Goal: Task Accomplishment & Management: Use online tool/utility

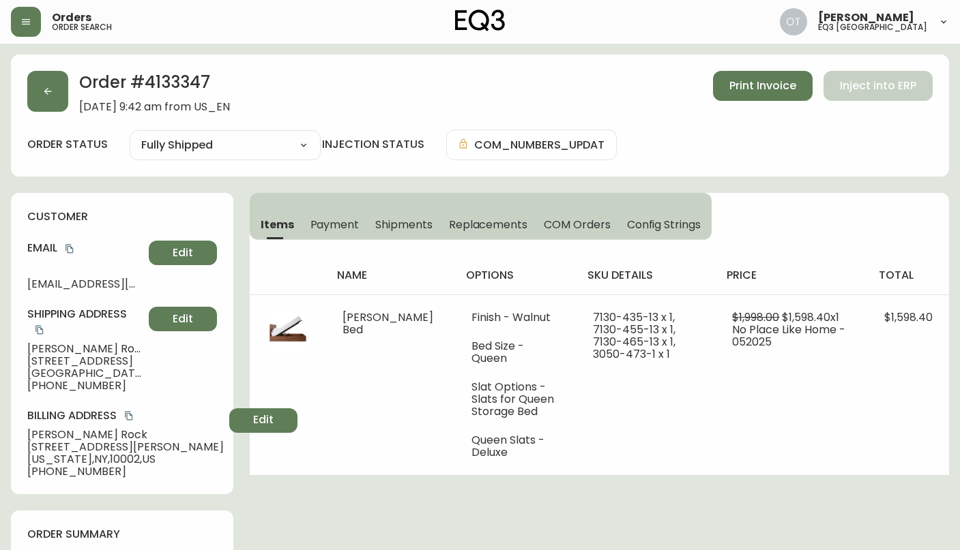
select select "FULLY_SHIPPED"
click at [56, 92] on button "button" at bounding box center [47, 91] width 41 height 41
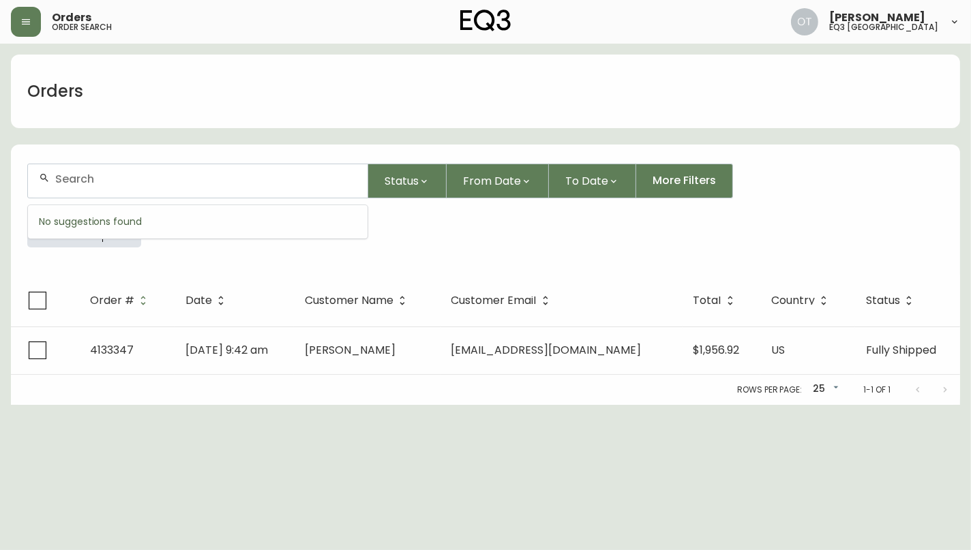
click at [102, 180] on input "text" at bounding box center [206, 179] width 302 height 13
paste input "4134728"
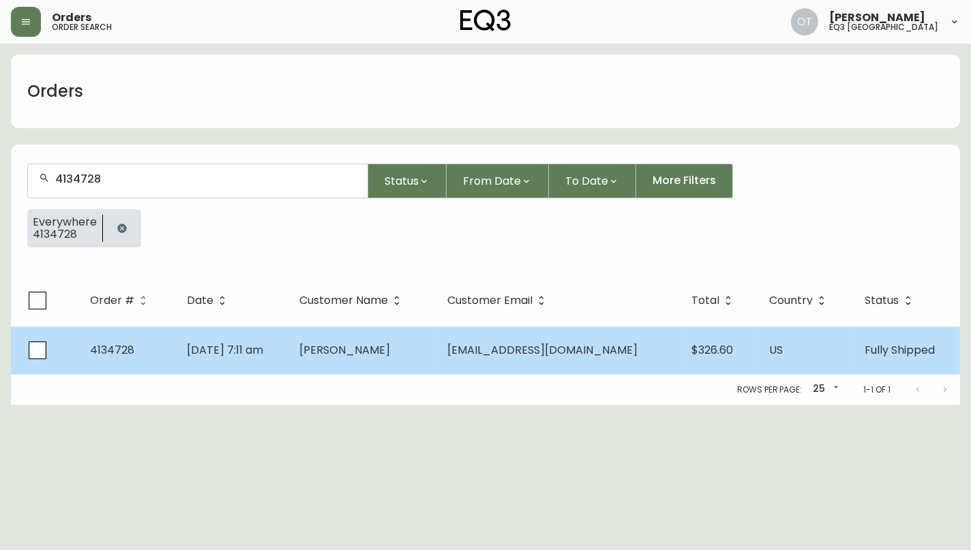
type input "4134728"
click at [143, 338] on td "4134728" at bounding box center [127, 351] width 97 height 48
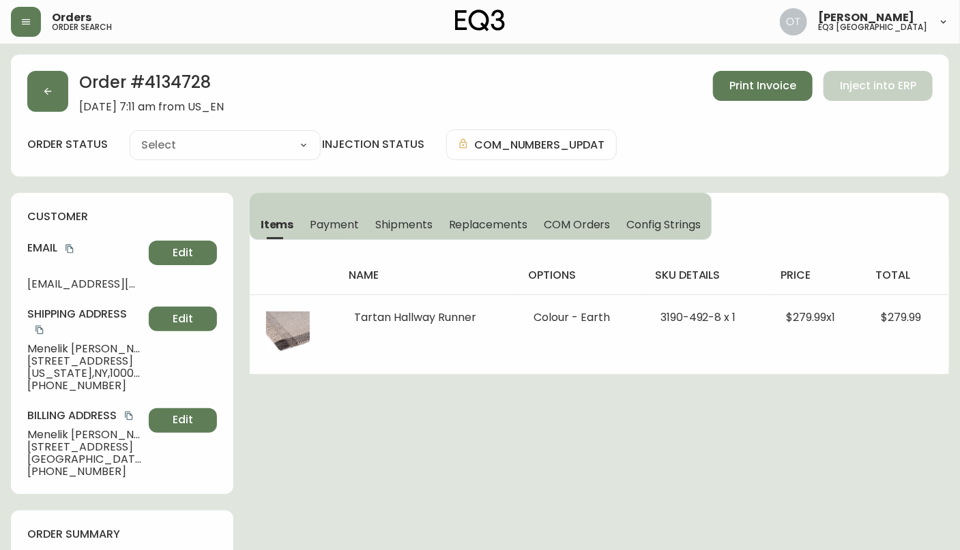
type input "Fully Shipped"
select select "FULLY_SHIPPED"
click at [93, 258] on div "Email [EMAIL_ADDRESS][DOMAIN_NAME] Edit" at bounding box center [122, 265] width 190 height 49
click at [102, 251] on h4 "Email" at bounding box center [85, 248] width 116 height 15
click at [51, 87] on icon "button" at bounding box center [47, 91] width 11 height 11
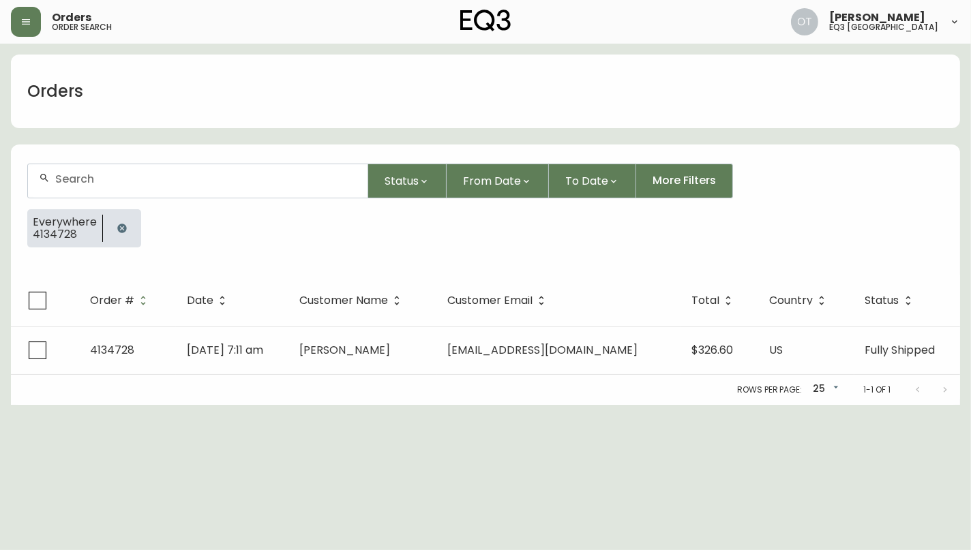
click at [75, 183] on input "text" at bounding box center [206, 179] width 302 height 13
paste input "4134847"
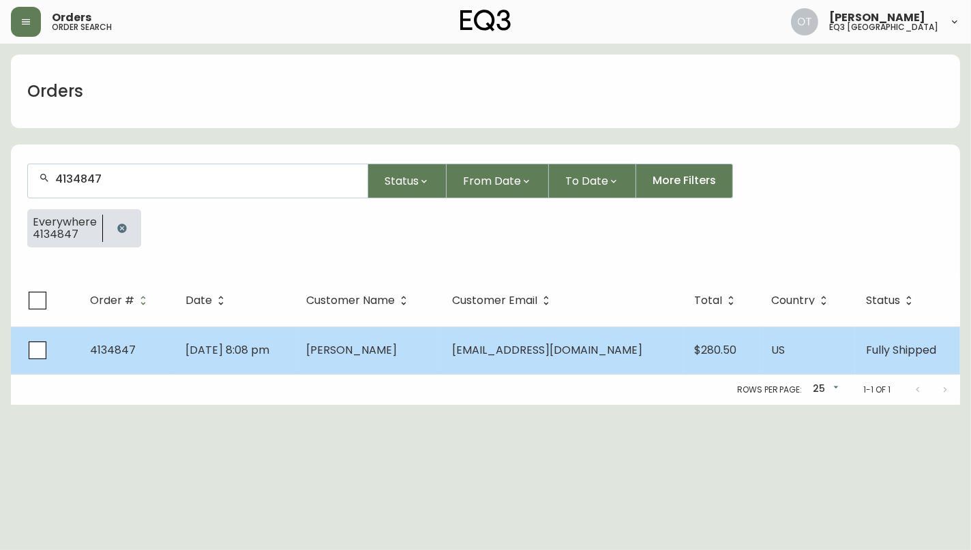
type input "4134847"
click at [71, 364] on td at bounding box center [45, 351] width 68 height 48
click at [132, 358] on td "4134847" at bounding box center [127, 351] width 96 height 48
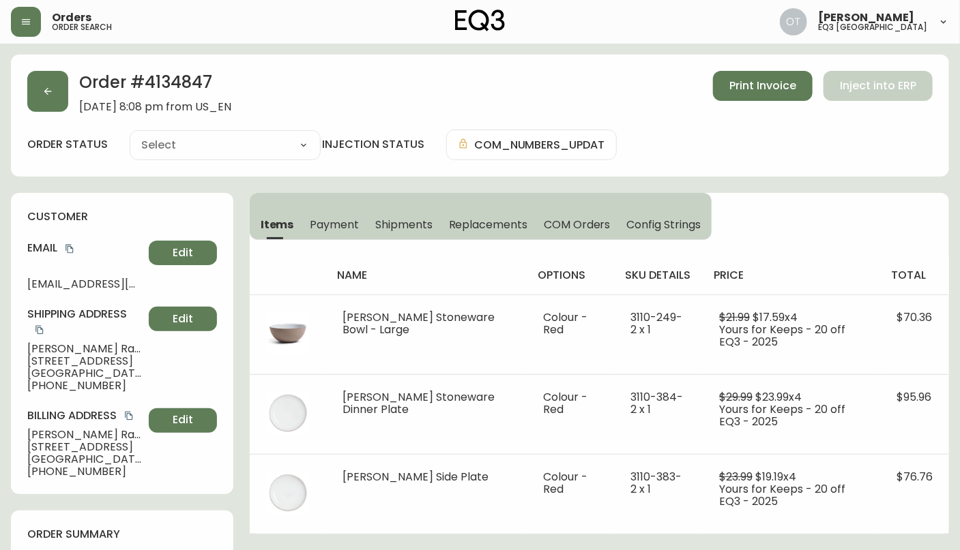
type input "Fully Shipped"
select select "FULLY_SHIPPED"
click at [117, 208] on div "customer Email [EMAIL_ADDRESS][DOMAIN_NAME] Edit Shipping Address [PERSON_NAME]…" at bounding box center [122, 344] width 222 height 302
click at [74, 162] on div "Order # 4134847 [DATE] 8:08 pm from US_EN Print Invoice Inject into ERP order s…" at bounding box center [480, 116] width 938 height 122
click at [481, 222] on span "Replacements" at bounding box center [488, 225] width 78 height 14
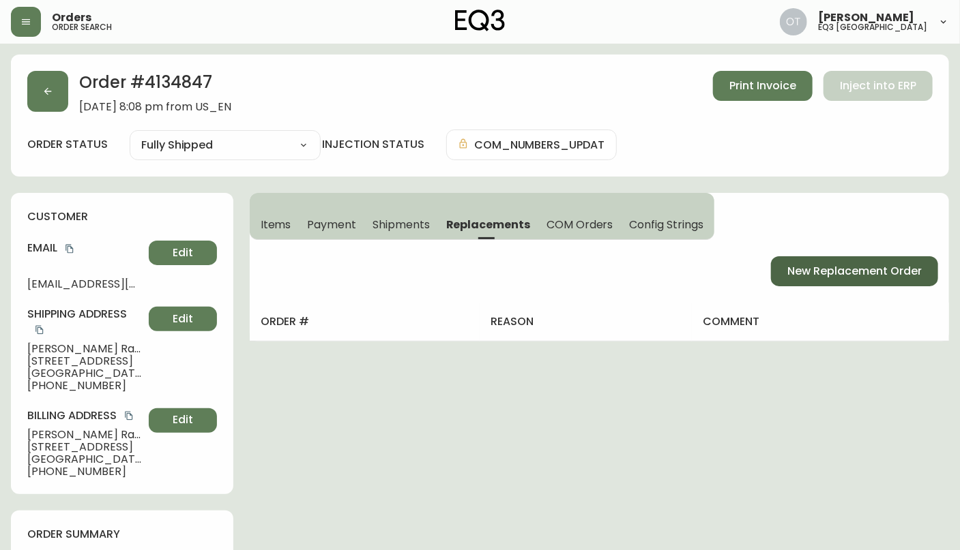
click at [868, 269] on span "New Replacement Order" at bounding box center [854, 271] width 134 height 15
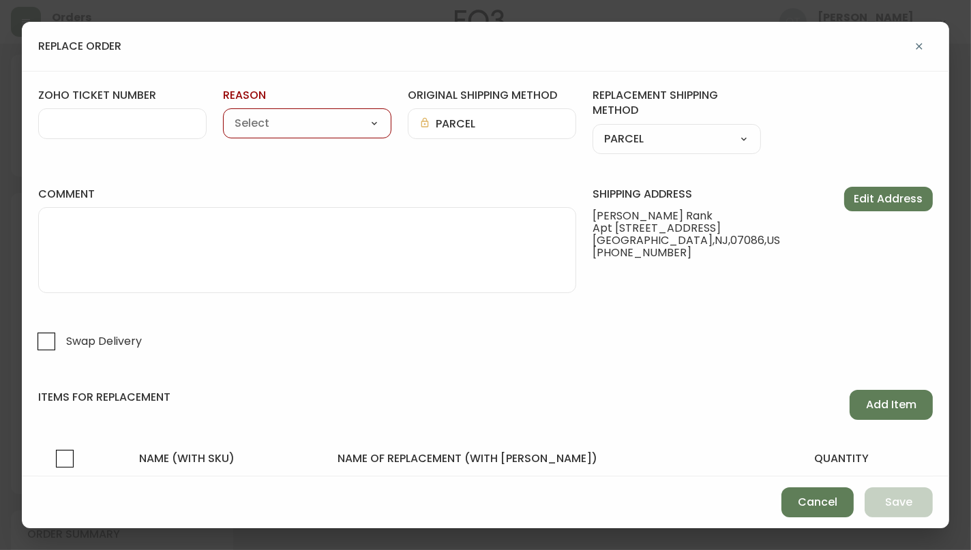
click at [76, 126] on input "zoho ticket number" at bounding box center [122, 123] width 145 height 13
paste input "#829050"
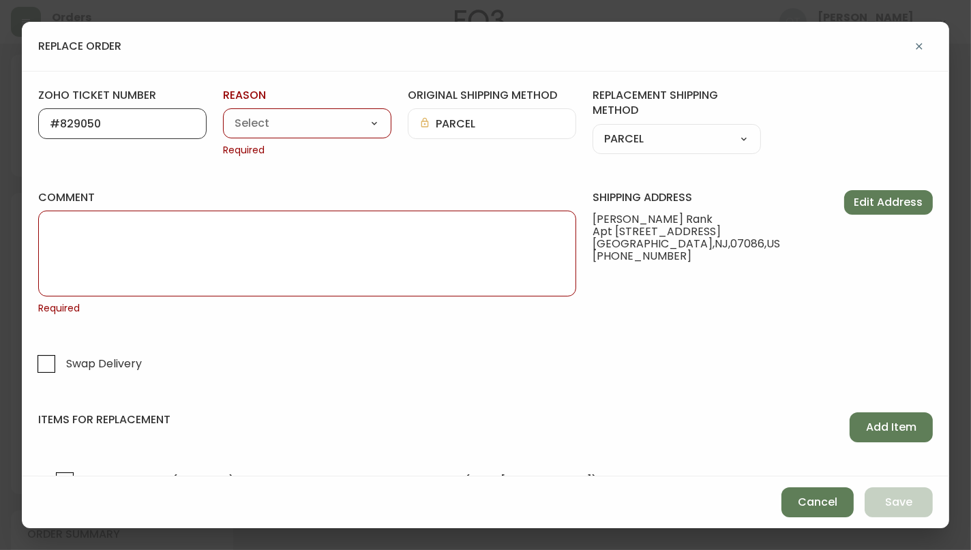
click at [61, 122] on input "#829050" at bounding box center [122, 123] width 145 height 13
type input "829050"
click at [274, 119] on select "Customer Related Damaged in Shipping Lost in Transit or Missing Order Manufactu…" at bounding box center [307, 124] width 168 height 20
select select "Damaged in Shipping"
click at [223, 114] on select "Customer Related Damaged in Shipping Lost in Transit or Missing Order Manufactu…" at bounding box center [307, 124] width 168 height 20
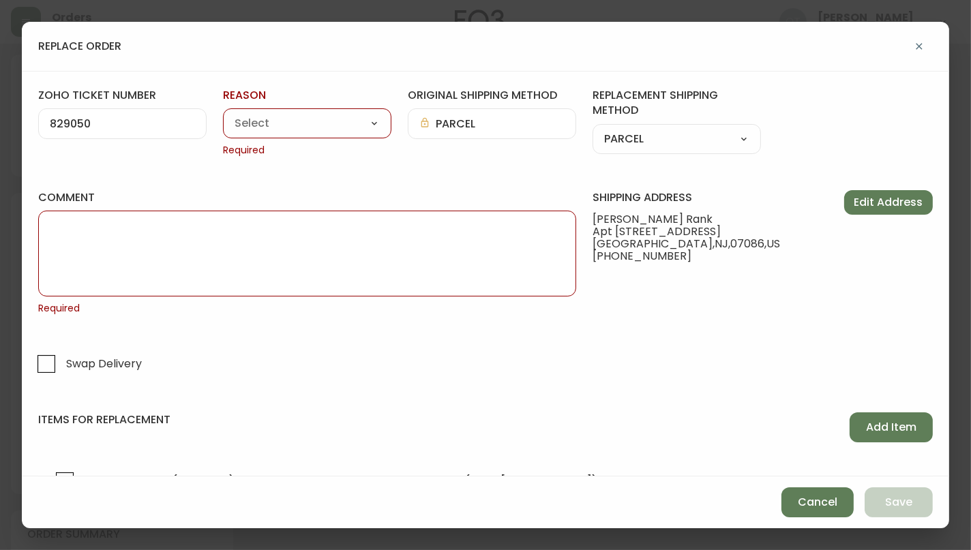
type input "Damaged in Shipping"
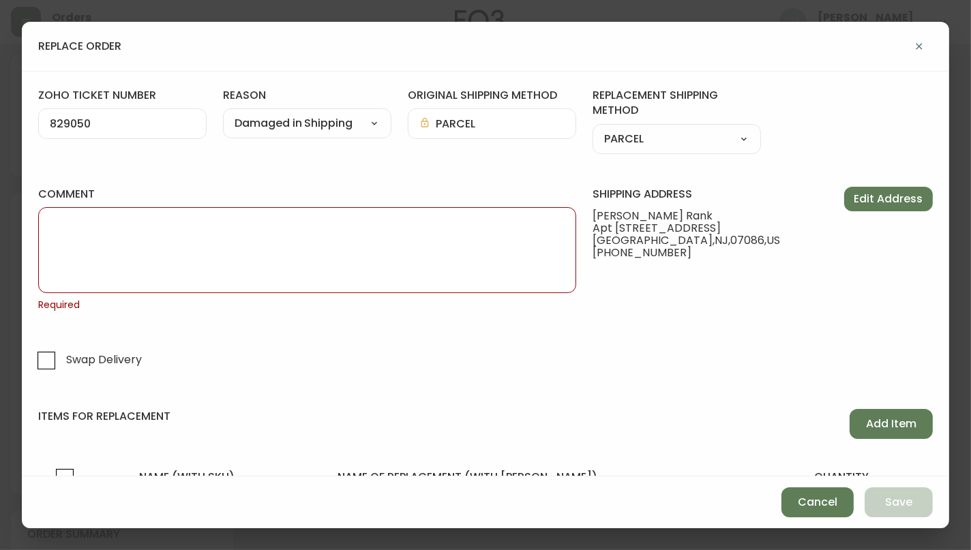
click at [323, 241] on textarea "comment" at bounding box center [307, 250] width 515 height 68
paste textarea "ORIGINAL ORDER: 4134847 | REASON FOR REPLACEMENT: 2 BROKEN + 1 MISSING | NOTES:…"
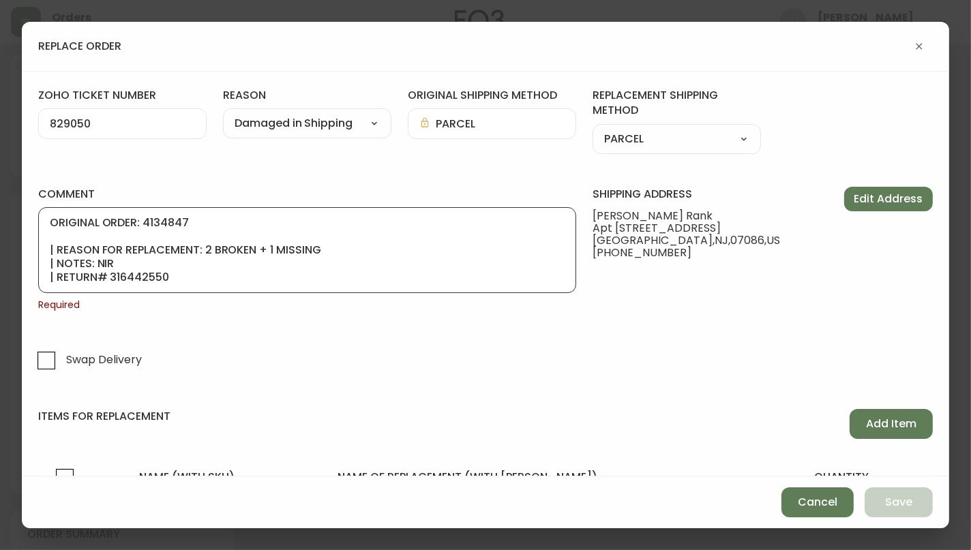
scroll to position [82, 0]
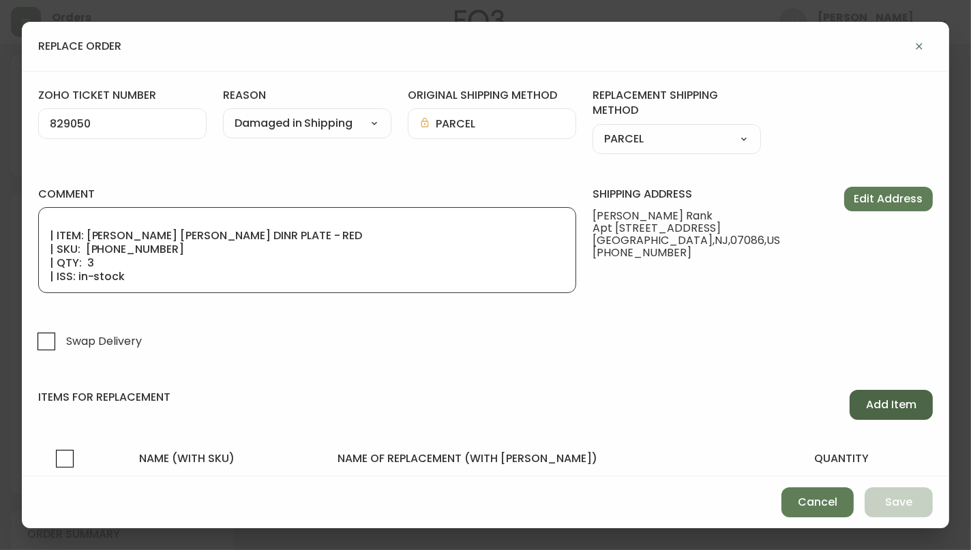
type textarea "ORIGINAL ORDER: 4134847 | REASON FOR REPLACEMENT: 2 BROKEN + 1 MISSING | NOTES:…"
click at [887, 402] on span "Add Item" at bounding box center [891, 405] width 50 height 15
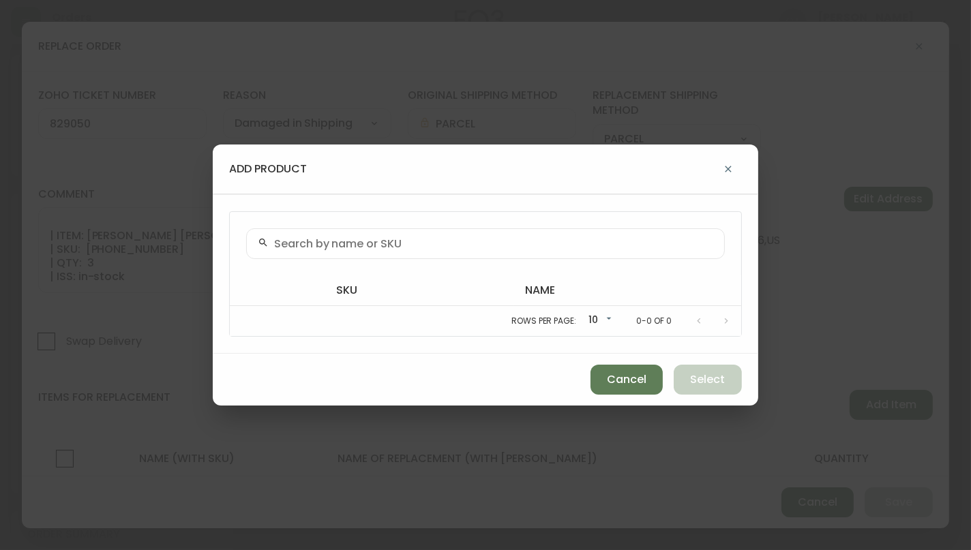
click at [416, 234] on div at bounding box center [485, 244] width 479 height 31
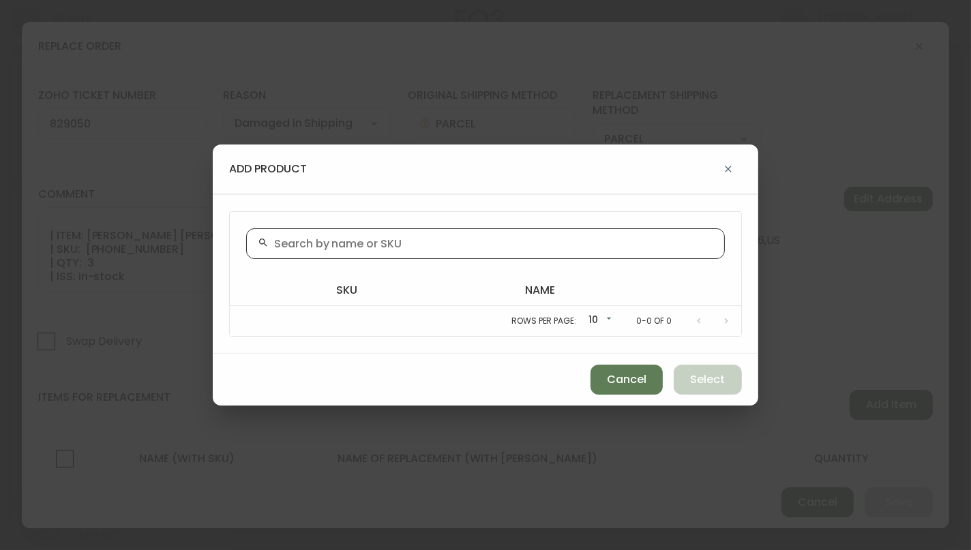
paste input "[PHONE_NUMBER]"
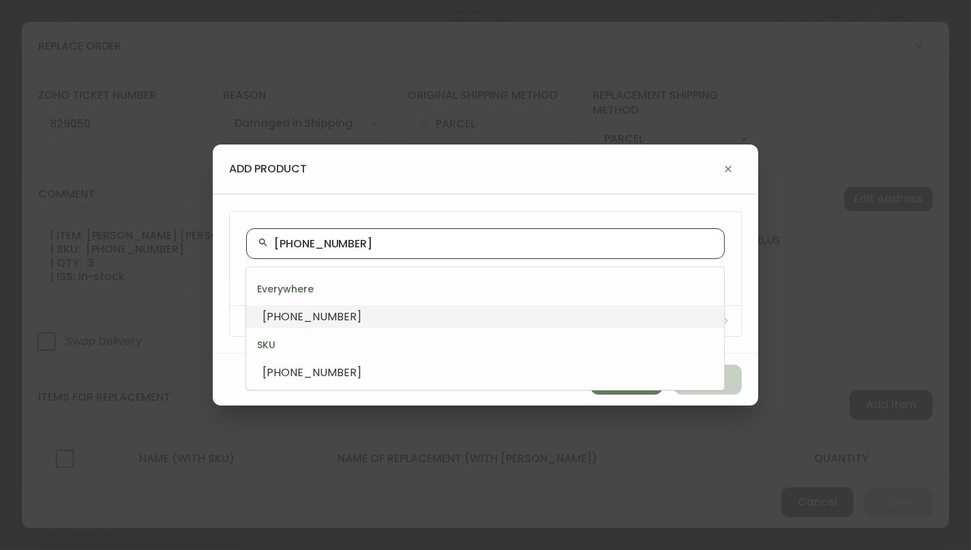
click at [375, 317] on li "[PHONE_NUMBER]" at bounding box center [485, 317] width 478 height 23
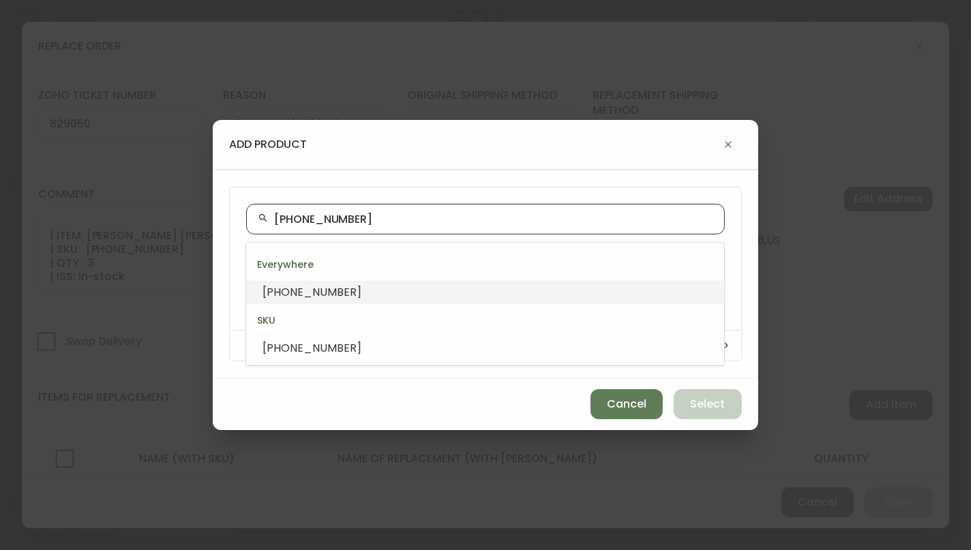
click at [341, 285] on li "[PHONE_NUMBER]" at bounding box center [485, 292] width 478 height 23
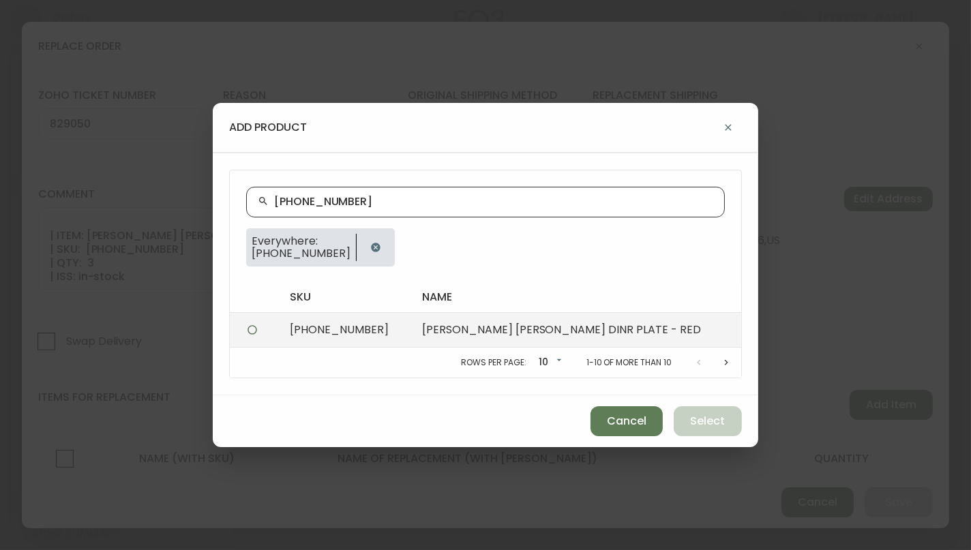
type input "[PHONE_NUMBER]"
click at [355, 332] on td "[PHONE_NUMBER]" at bounding box center [346, 330] width 132 height 35
radio input "true"
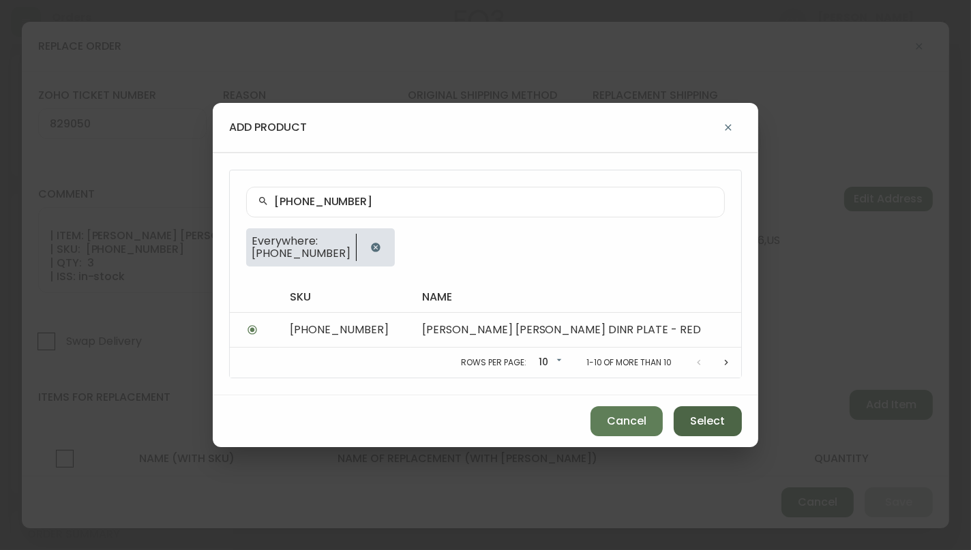
click at [712, 414] on span "Select" at bounding box center [708, 421] width 35 height 15
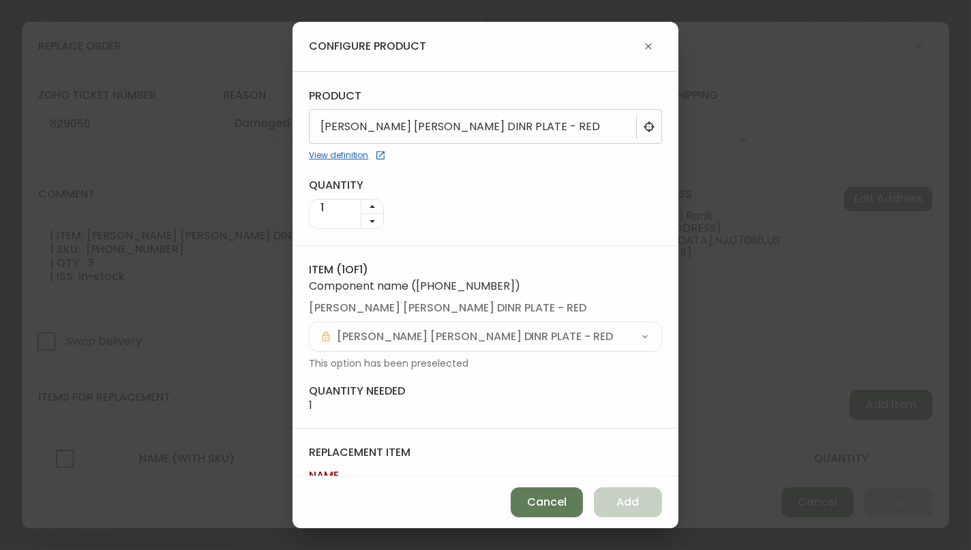
click at [373, 207] on button "button" at bounding box center [373, 207] width 22 height 15
type input "3"
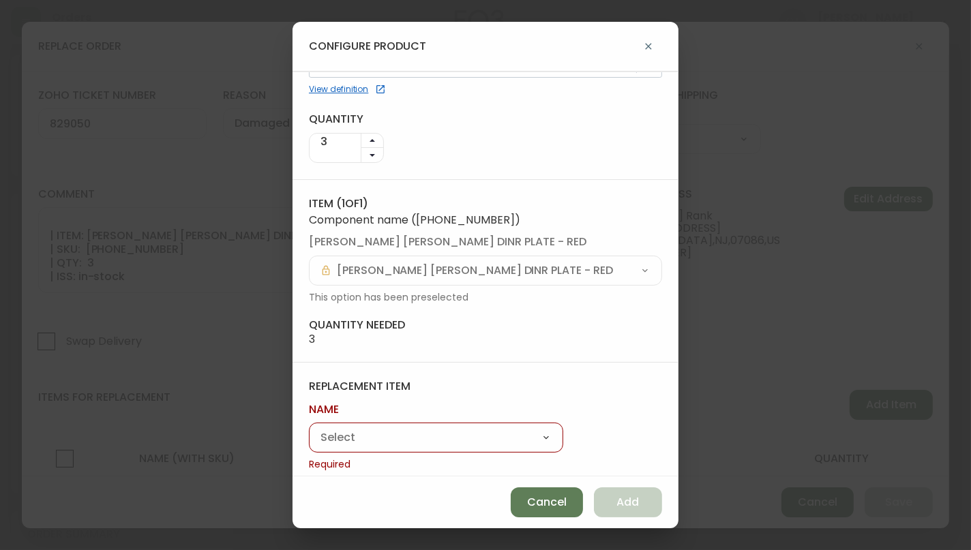
scroll to position [76, 0]
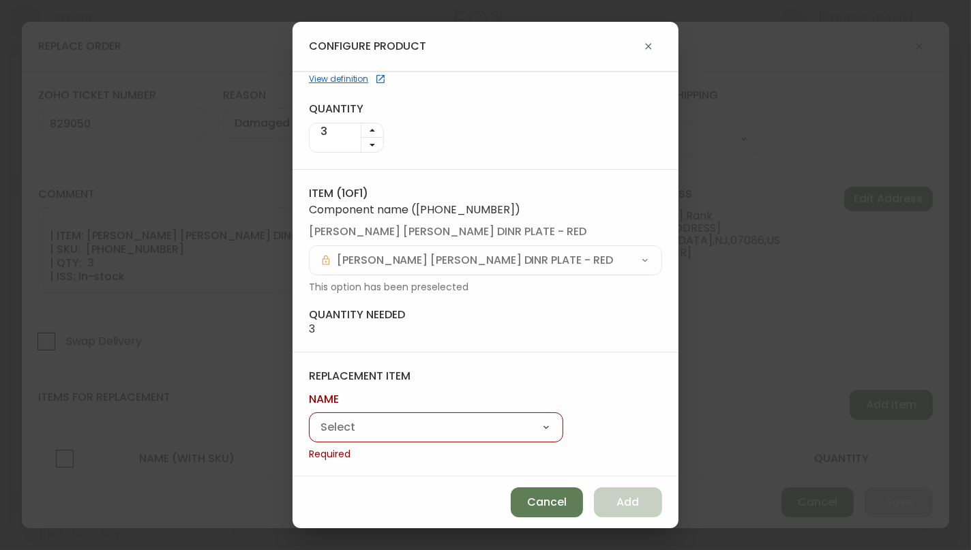
click at [459, 427] on select "[PERSON_NAME] Stoneware Bowl - Large [PERSON_NAME] Stoneware Dinner Plate [PERS…" at bounding box center [436, 428] width 254 height 20
select select "cmerulfrt0r2w0138v0rwj7ig"
click at [309, 435] on select "[PERSON_NAME] Stoneware Bowl - Large [PERSON_NAME] Stoneware Dinner Plate [PERS…" at bounding box center [436, 428] width 254 height 20
type input "[PERSON_NAME] Stoneware Dinner Plate"
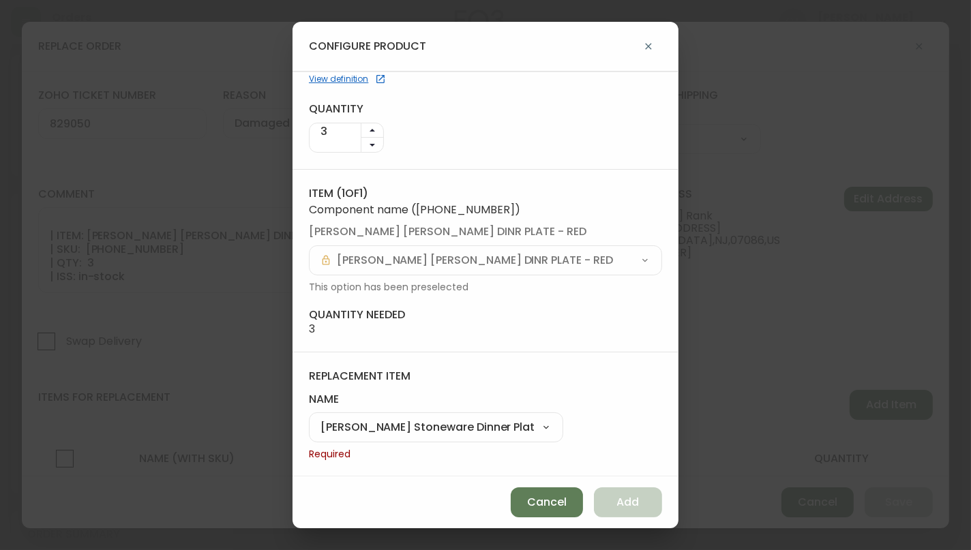
scroll to position [58, 0]
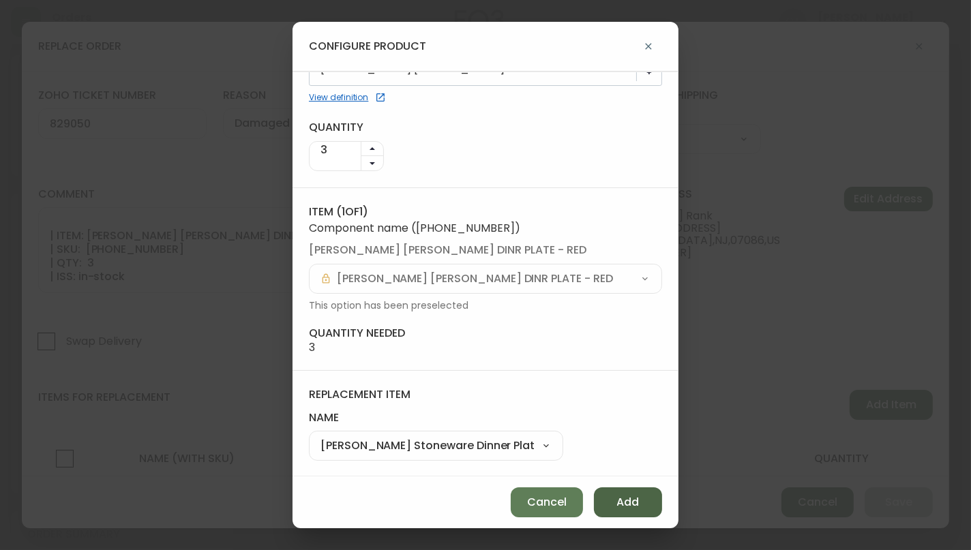
click at [634, 508] on span "Add" at bounding box center [628, 502] width 23 height 15
type input "1"
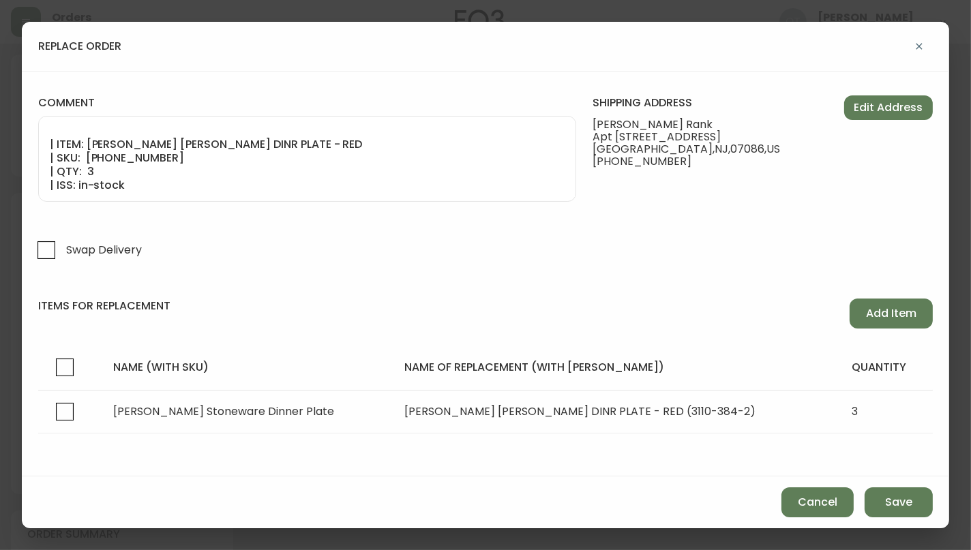
scroll to position [92, 0]
click at [896, 504] on span "Save" at bounding box center [898, 502] width 27 height 15
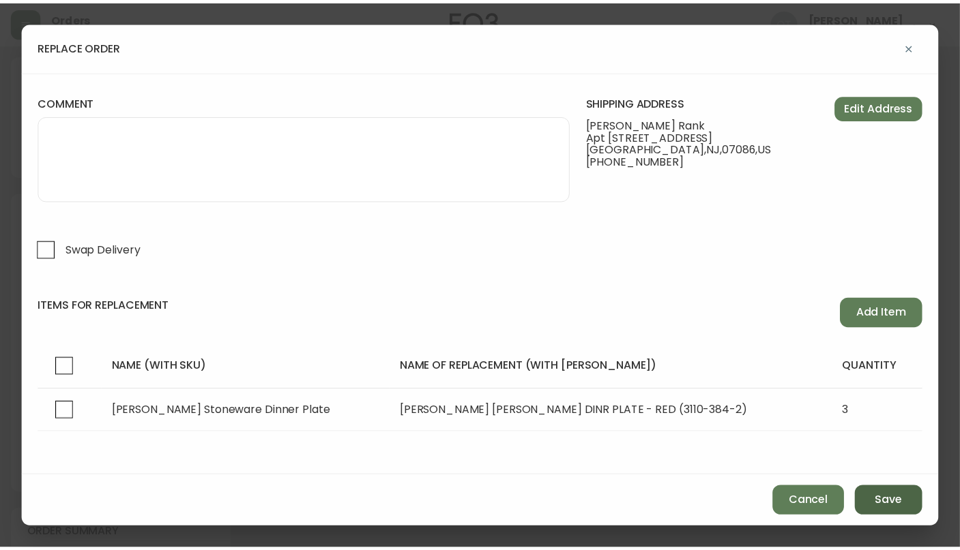
scroll to position [54, 0]
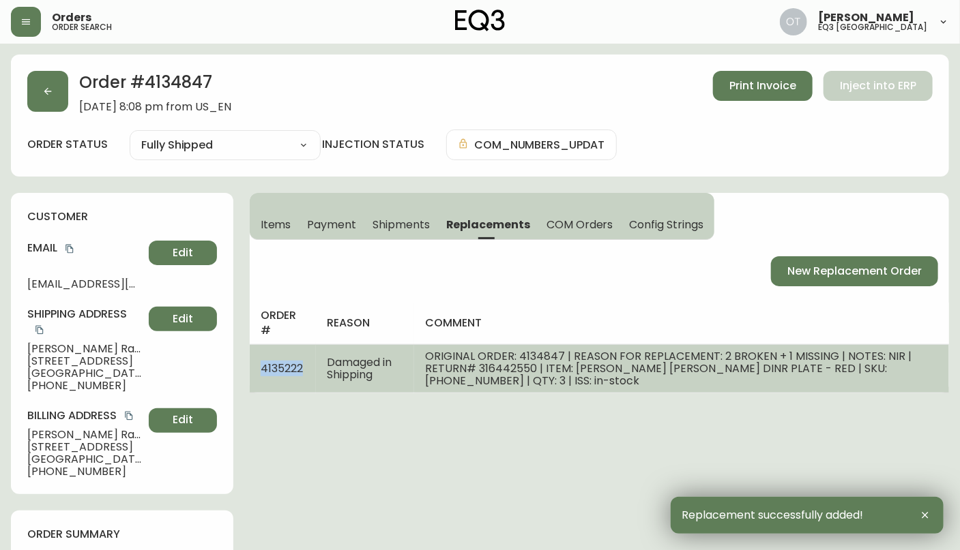
drag, startPoint x: 254, startPoint y: 366, endPoint x: 304, endPoint y: 370, distance: 49.3
click at [304, 370] on td "4135222" at bounding box center [283, 368] width 66 height 48
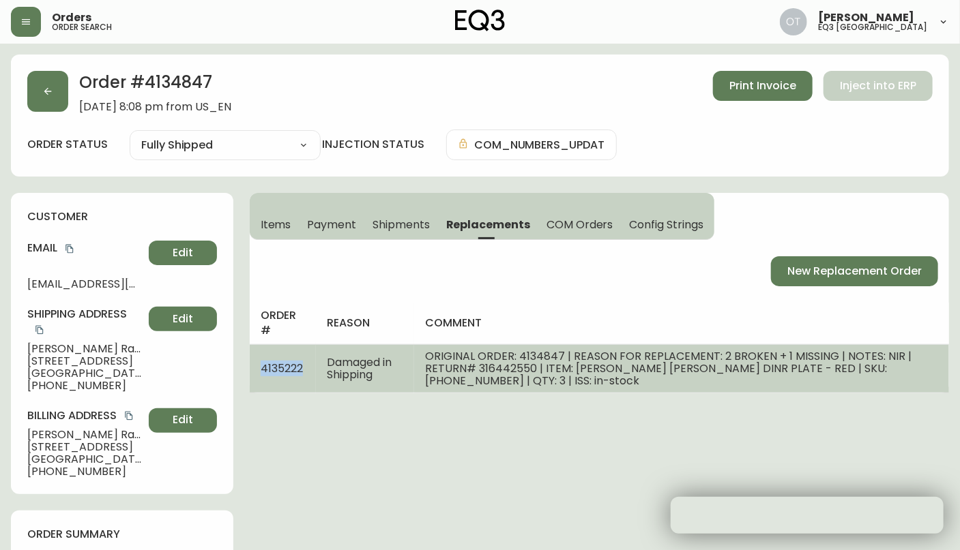
copy span "4135222"
